Goal: Check status

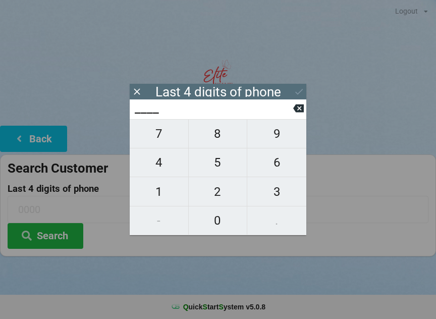
click at [274, 133] on span "9" at bounding box center [276, 133] width 59 height 21
type input "9___"
click at [220, 141] on span "8" at bounding box center [218, 133] width 59 height 21
type input "98__"
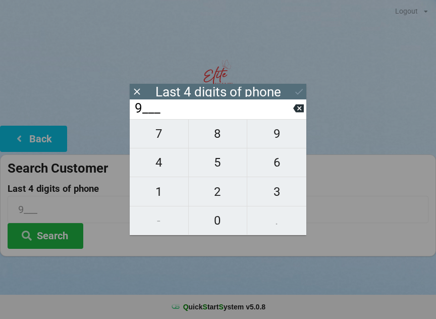
type input "98__"
click at [217, 138] on span "8" at bounding box center [218, 133] width 59 height 21
type input "988_"
click at [161, 193] on span "1" at bounding box center [159, 191] width 59 height 21
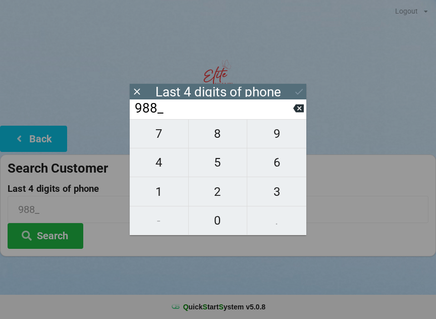
type input "9881"
click at [61, 235] on button "Search" at bounding box center [46, 236] width 76 height 26
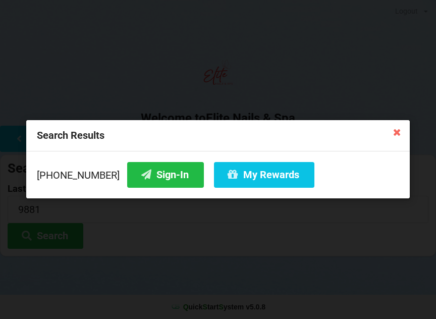
click at [158, 176] on button "Sign-In" at bounding box center [165, 175] width 77 height 26
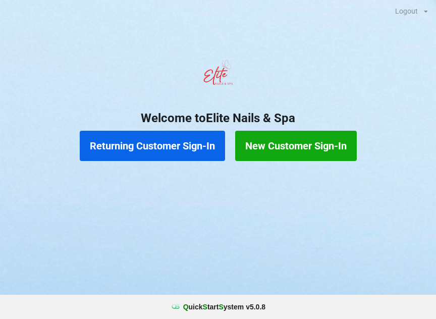
click at [145, 146] on button "Returning Customer Sign-In" at bounding box center [152, 146] width 145 height 30
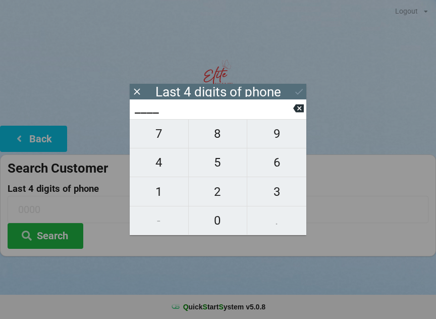
click at [280, 159] on span "6" at bounding box center [276, 162] width 59 height 21
type input "6___"
click at [276, 164] on span "6" at bounding box center [276, 162] width 59 height 21
type input "66__"
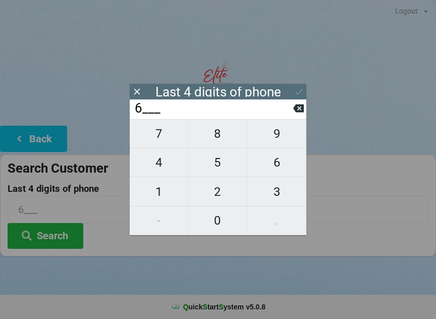
type input "66__"
click at [213, 136] on span "8" at bounding box center [218, 133] width 59 height 21
type input "668_"
click at [296, 108] on icon at bounding box center [298, 108] width 11 height 8
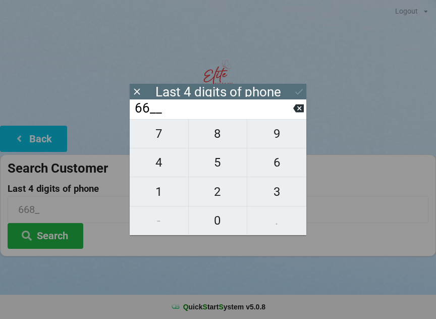
click at [295, 110] on icon at bounding box center [298, 108] width 11 height 8
click at [215, 140] on span "8" at bounding box center [218, 133] width 59 height 21
type input "68__"
click at [277, 171] on span "6" at bounding box center [276, 162] width 59 height 21
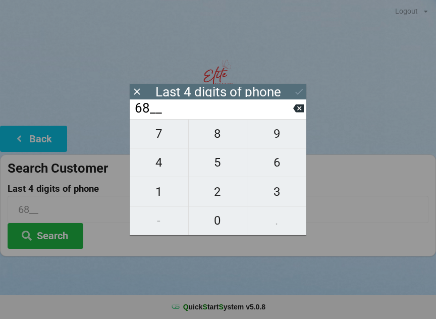
type input "686_"
click at [221, 140] on span "8" at bounding box center [218, 133] width 59 height 21
type input "6868"
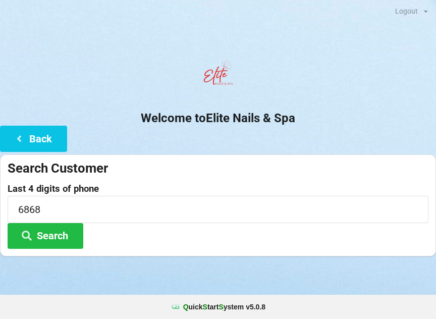
click at [389, 127] on div "Welcome to Elite Nails & Spa Back Search Customer Last 4 digits of phone 6868 S…" at bounding box center [218, 155] width 436 height 201
click at [56, 235] on button "Search" at bounding box center [46, 236] width 76 height 26
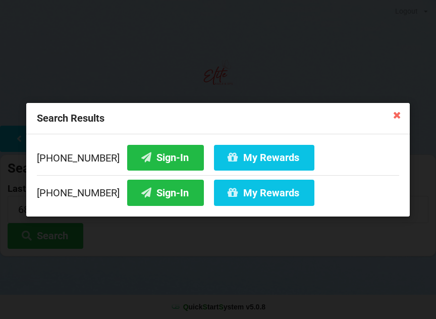
click at [155, 152] on button "Sign-In" at bounding box center [165, 157] width 77 height 26
